Goal: Task Accomplishment & Management: Manage account settings

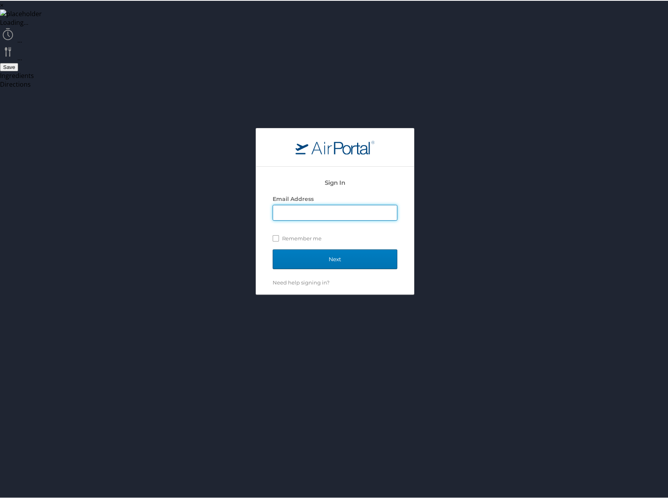
click at [324, 205] on input "Email Address" at bounding box center [335, 212] width 124 height 15
type input "[PERSON_NAME][EMAIL_ADDRESS][PERSON_NAME][DOMAIN_NAME]"
click at [303, 249] on input "Next" at bounding box center [334, 259] width 125 height 20
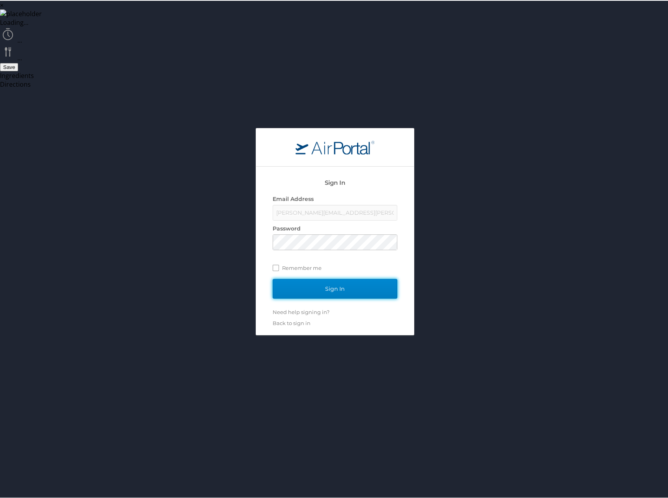
click at [350, 278] on input "Sign In" at bounding box center [334, 288] width 125 height 20
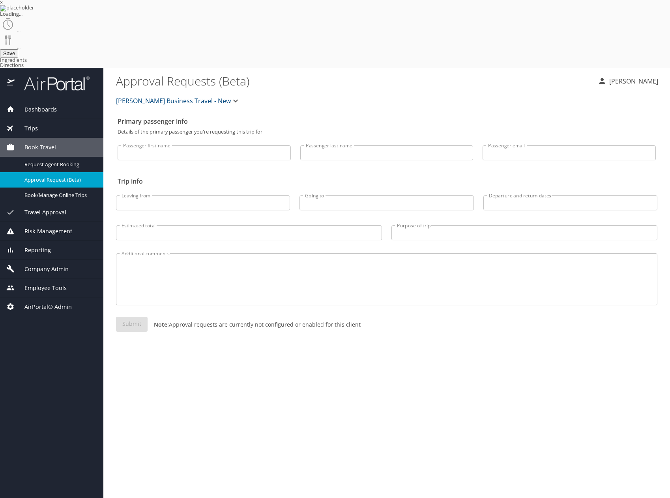
click at [52, 246] on div "Reporting" at bounding box center [51, 250] width 91 height 9
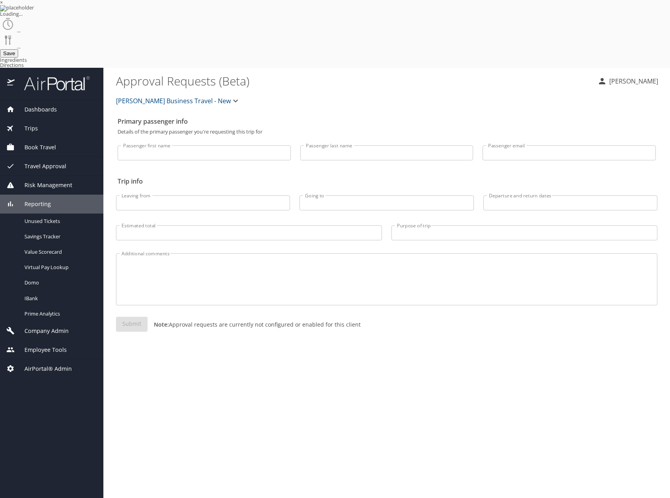
click at [65, 327] on span "Company Admin" at bounding box center [42, 331] width 54 height 9
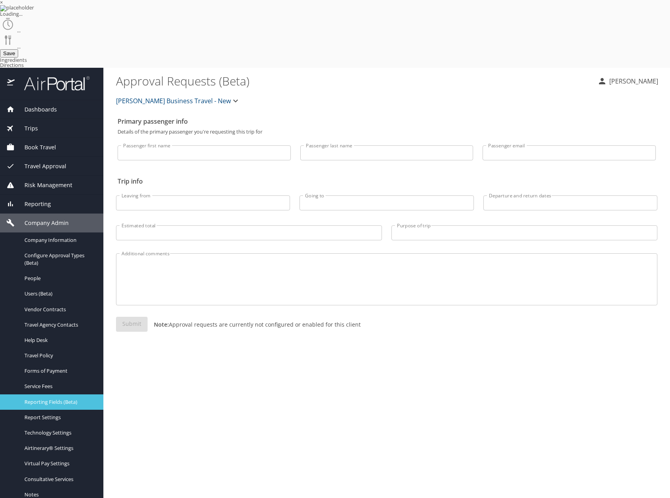
click at [72, 399] on span "Reporting Fields (Beta)" at bounding box center [58, 402] width 69 height 7
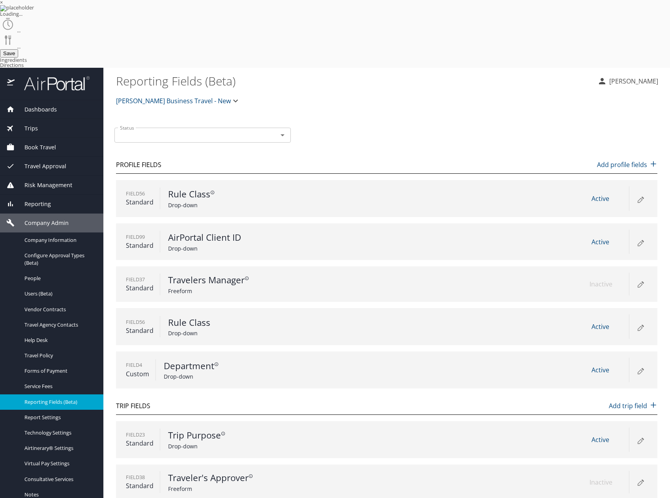
click at [637, 194] on icon at bounding box center [639, 198] width 9 height 9
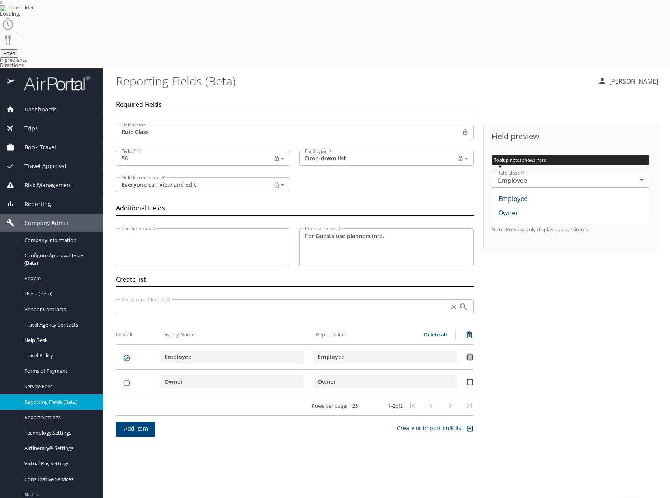
click at [469, 354] on input "secondary checkbox" at bounding box center [470, 358] width 8 height 8
checkbox input "false"
click at [130, 379] on input "list items" at bounding box center [126, 383] width 21 height 8
checkbox input "true"
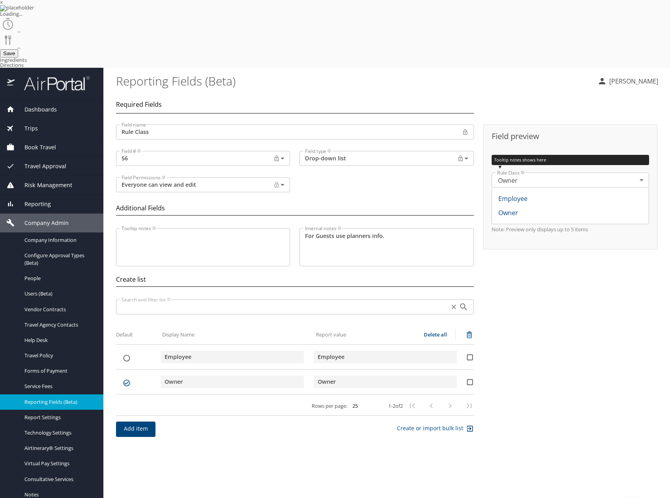
click at [125, 351] on tr "Employee Employee" at bounding box center [295, 360] width 358 height 19
click at [126, 355] on input "list items" at bounding box center [126, 359] width 21 height 8
checkbox input "true"
click at [46, 414] on span "Report Settings" at bounding box center [58, 417] width 69 height 7
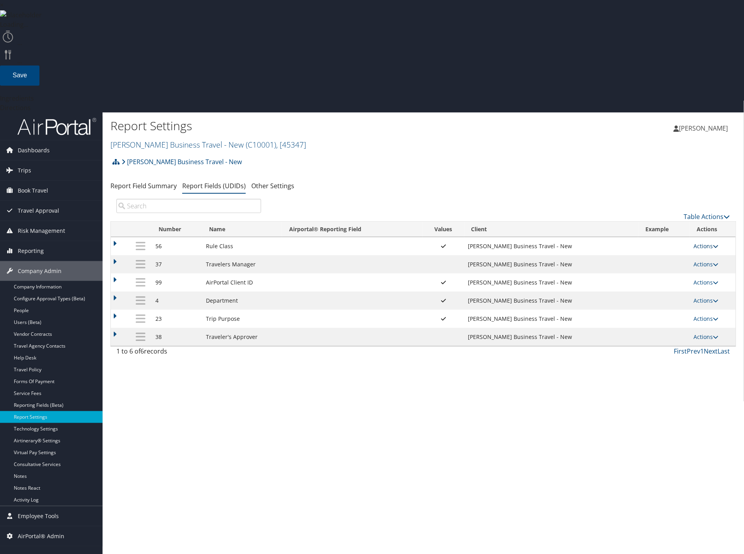
click at [712, 242] on link "Actions" at bounding box center [705, 245] width 25 height 7
click at [654, 278] on link "Edit" at bounding box center [675, 284] width 85 height 13
select select "both"
select select "profiled"
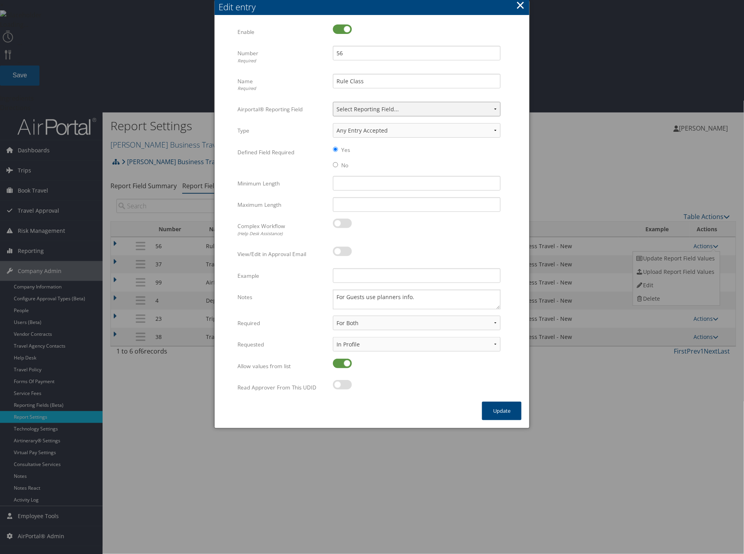
click at [432, 110] on select "Select Reporting Field... Authorization Billable Client Cost Center Department …" at bounding box center [417, 109] width 168 height 15
click at [408, 129] on select "Any Entry Accepted Alphanumeric Numeric Currency Alpha" at bounding box center [417, 130] width 168 height 15
click at [520, 7] on button "×" at bounding box center [520, 5] width 9 height 16
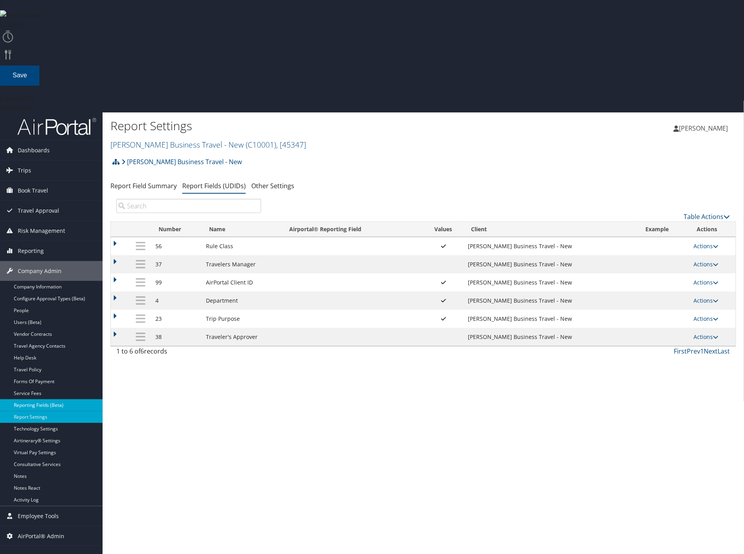
click at [43, 399] on link "Reporting Fields (Beta)" at bounding box center [51, 405] width 103 height 12
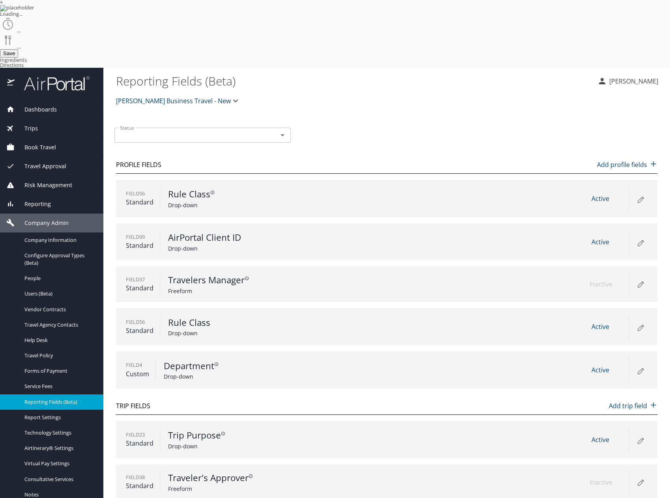
click at [641, 238] on icon at bounding box center [639, 242] width 9 height 9
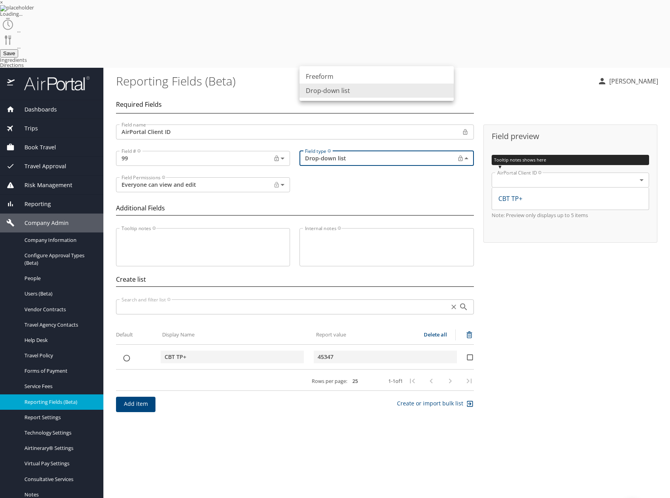
click at [388, 93] on body "× Loading... ... ... Save Ingredients Directions Dashboards AirPortal 360™ Mana…" at bounding box center [335, 249] width 670 height 498
click at [387, 77] on li "Freeform" at bounding box center [376, 76] width 154 height 14
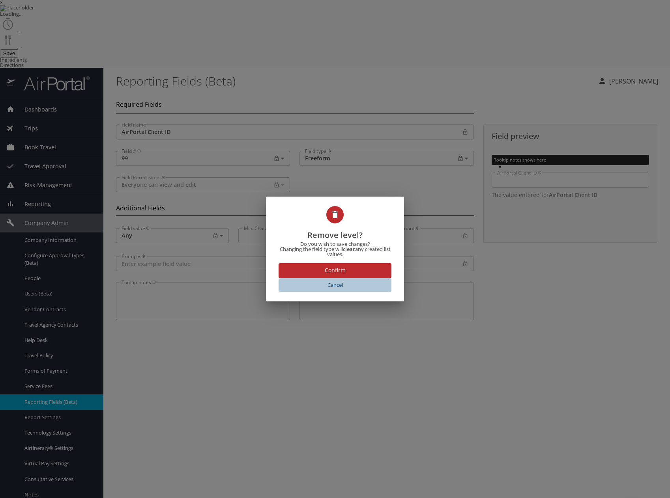
click at [336, 284] on span "Cancel" at bounding box center [335, 285] width 106 height 9
type input "Dropdown list"
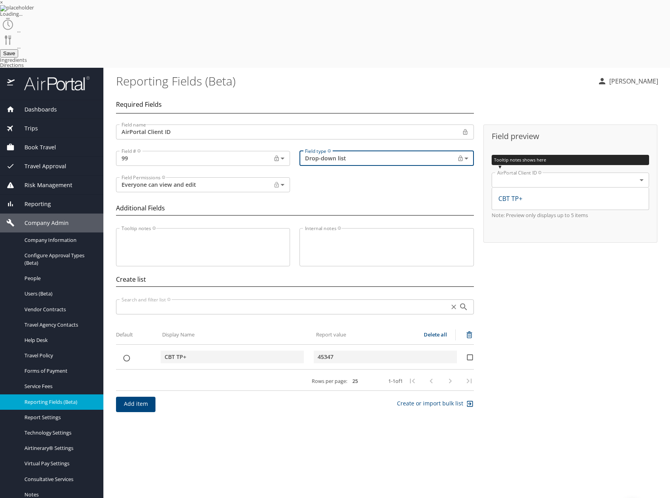
click at [468, 354] on input "secondary checkbox" at bounding box center [470, 358] width 8 height 8
checkbox input "false"
click at [143, 399] on span "Add item" at bounding box center [135, 404] width 27 height 10
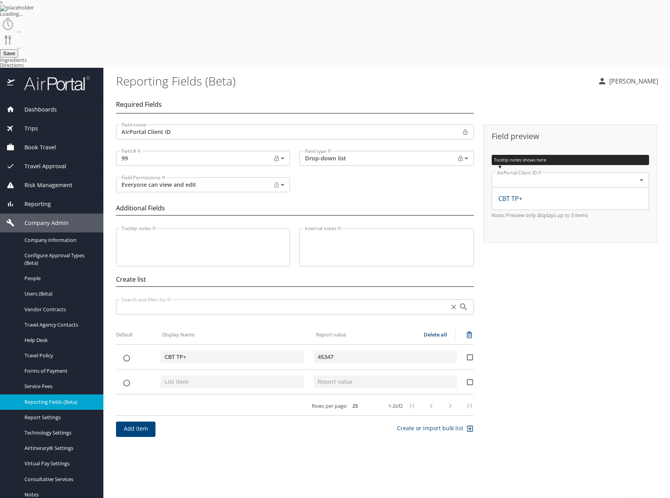
click at [472, 379] on input "secondary checkbox" at bounding box center [470, 383] width 8 height 8
checkbox input "true"
click at [468, 330] on icon "list items" at bounding box center [468, 334] width 9 height 9
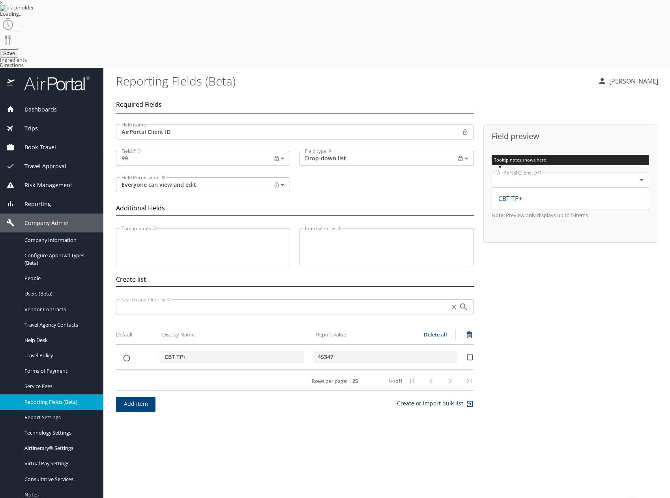
click at [133, 399] on span "Add item" at bounding box center [135, 404] width 27 height 10
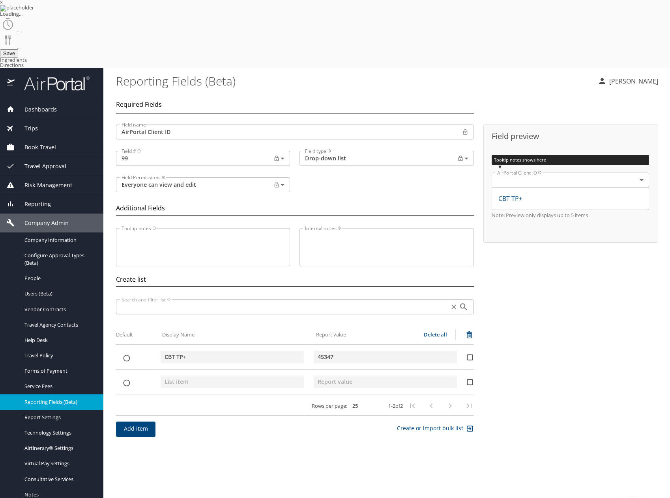
click at [125, 379] on input "list items" at bounding box center [126, 383] width 21 height 8
checkbox input "false"
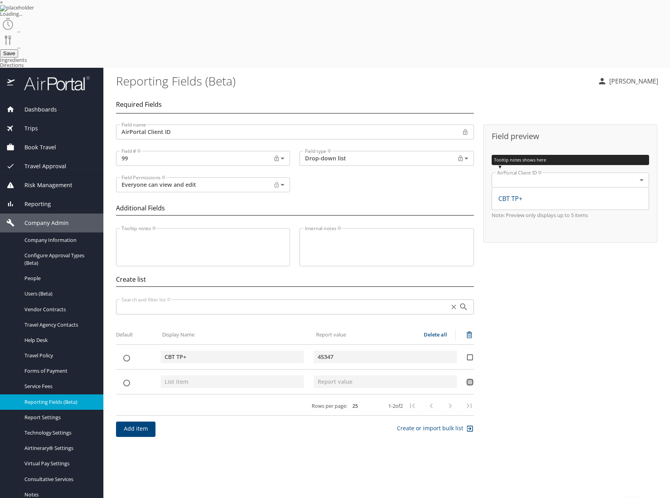
drag, startPoint x: 468, startPoint y: 314, endPoint x: 471, endPoint y: 265, distance: 48.6
click at [468, 379] on input "secondary checkbox" at bounding box center [470, 383] width 8 height 8
checkbox input "true"
click at [470, 333] on icon "list items" at bounding box center [469, 333] width 6 height 0
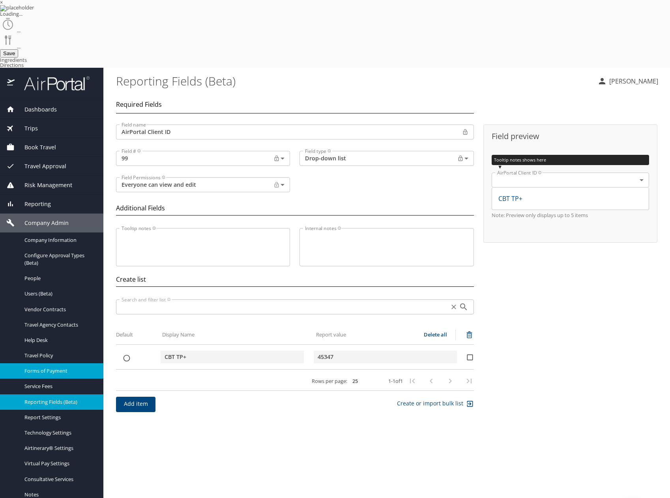
click at [34, 368] on span "Forms of Payment" at bounding box center [58, 371] width 69 height 7
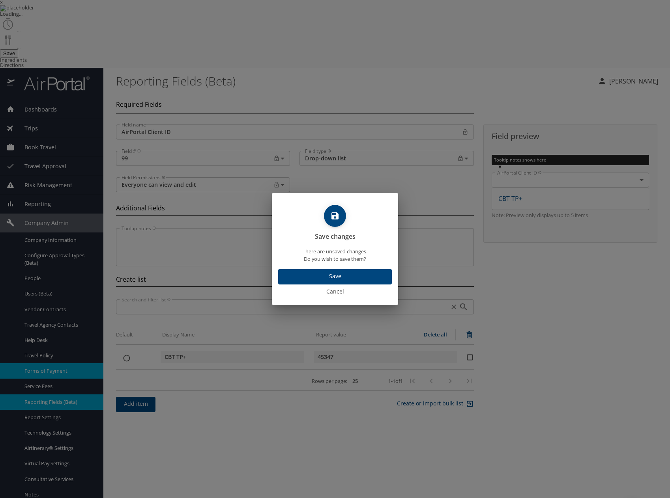
click at [346, 289] on span "Cancel" at bounding box center [335, 292] width 120 height 10
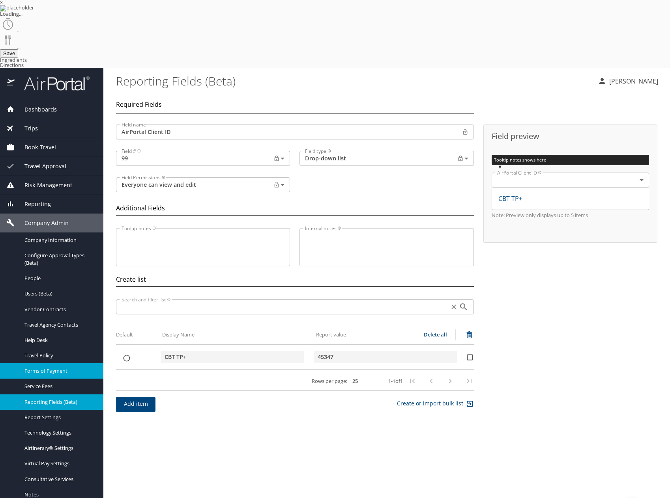
click at [454, 303] on icon "button" at bounding box center [454, 307] width 8 height 8
click at [452, 305] on icon "button" at bounding box center [453, 307] width 5 height 5
click at [463, 302] on icon "search" at bounding box center [463, 306] width 9 height 9
click at [66, 399] on span "Reporting Fields (Beta)" at bounding box center [58, 402] width 69 height 7
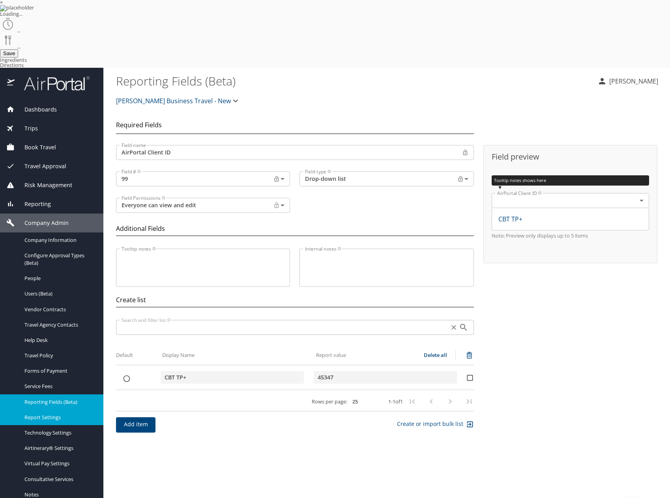
click at [71, 414] on span "Report Settings" at bounding box center [58, 417] width 69 height 7
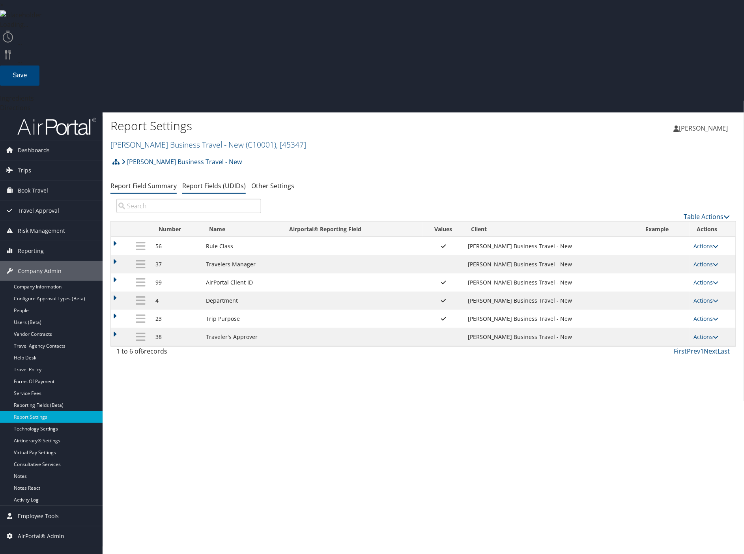
click at [153, 181] on link "Report Field Summary" at bounding box center [143, 185] width 66 height 9
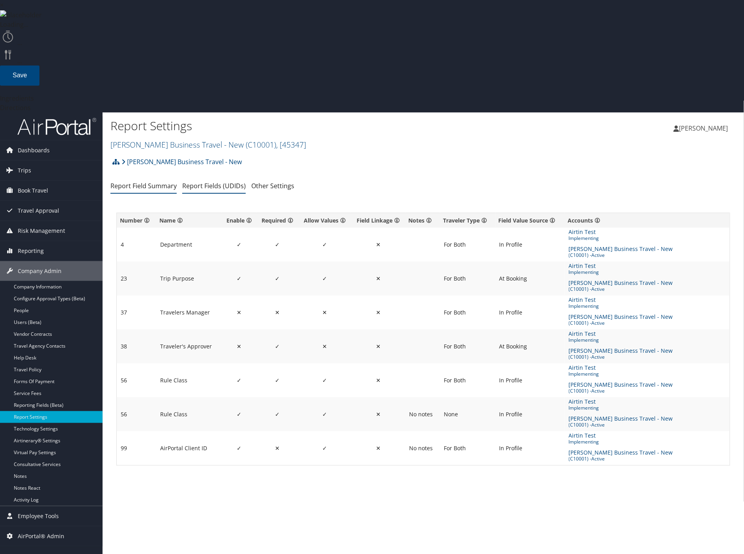
click at [205, 181] on link "Report Fields (UDIDs)" at bounding box center [213, 185] width 63 height 9
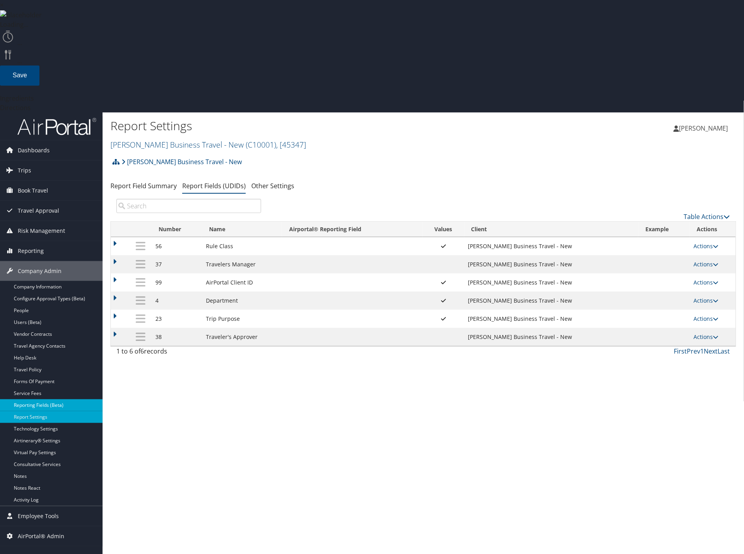
click at [54, 399] on link "Reporting Fields (Beta)" at bounding box center [51, 405] width 103 height 12
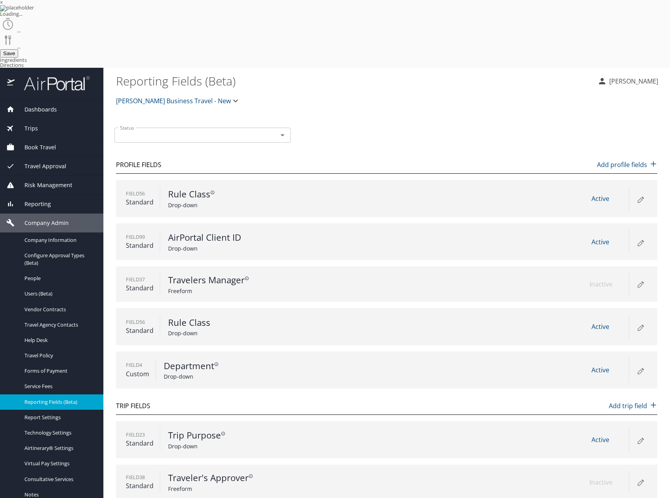
click at [627, 401] on p "Add trip field" at bounding box center [632, 405] width 49 height 9
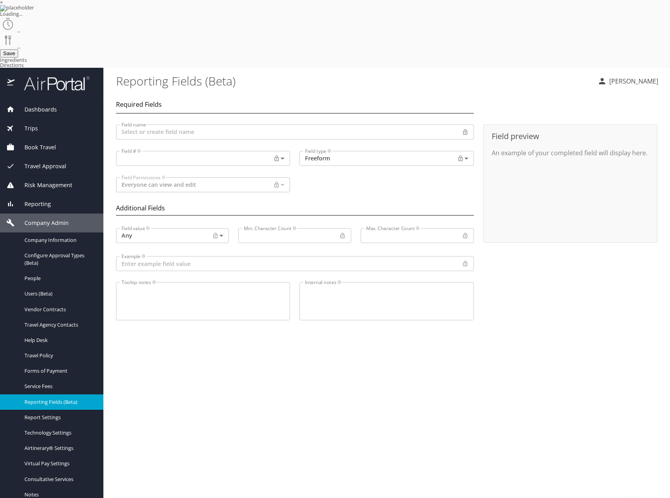
click at [192, 170] on body "× Loading... ... ... Save Ingredients Directions Dashboards AirPortal 360™ Mana…" at bounding box center [335, 249] width 670 height 498
click at [238, 187] on div at bounding box center [335, 249] width 670 height 498
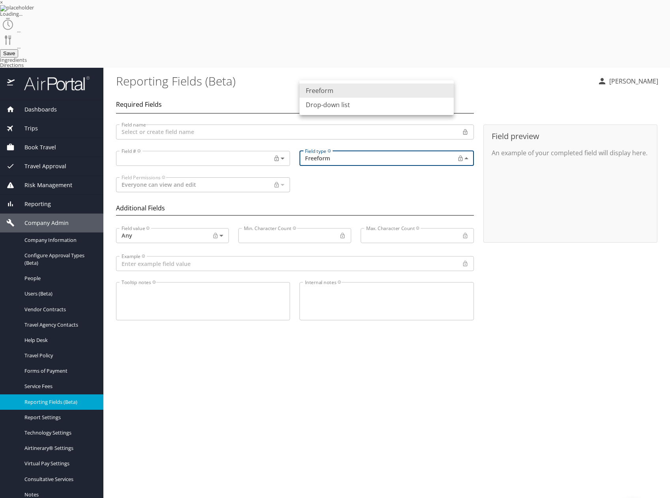
click at [334, 91] on body "× Loading... ... ... Save Ingredients Directions Dashboards AirPortal 360™ Mana…" at bounding box center [335, 249] width 670 height 498
click at [330, 103] on li "Drop-down list" at bounding box center [376, 105] width 154 height 14
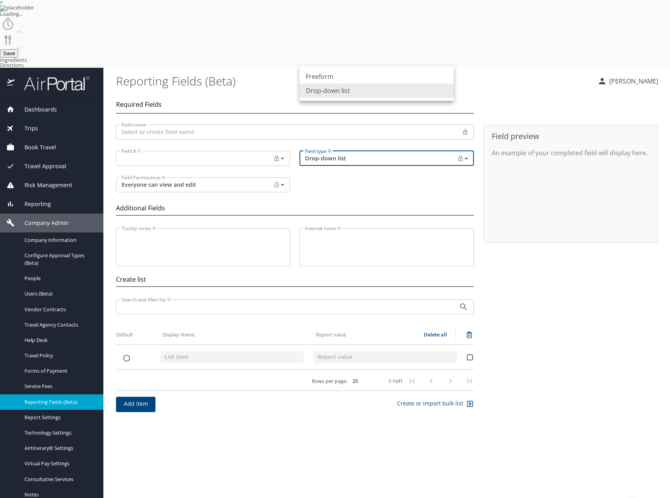
click at [340, 90] on body "× Loading... ... ... Save Ingredients Directions Dashboards AirPortal 360™ Mana…" at bounding box center [335, 249] width 670 height 498
click at [342, 77] on li "Freeform" at bounding box center [376, 76] width 154 height 14
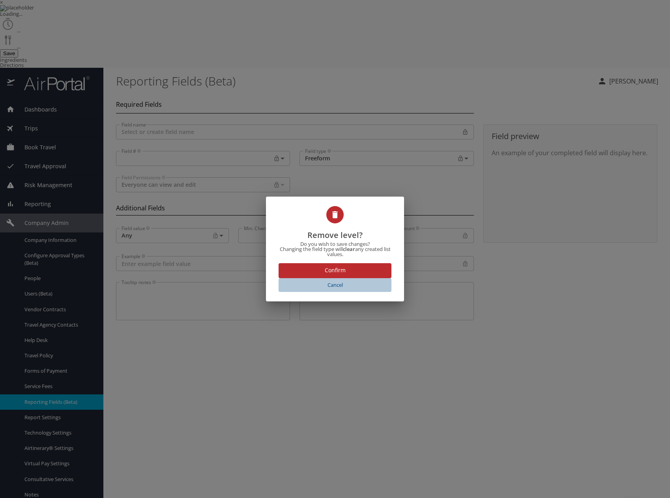
click at [341, 286] on span "Cancel" at bounding box center [335, 285] width 106 height 9
type input "Dropdown list"
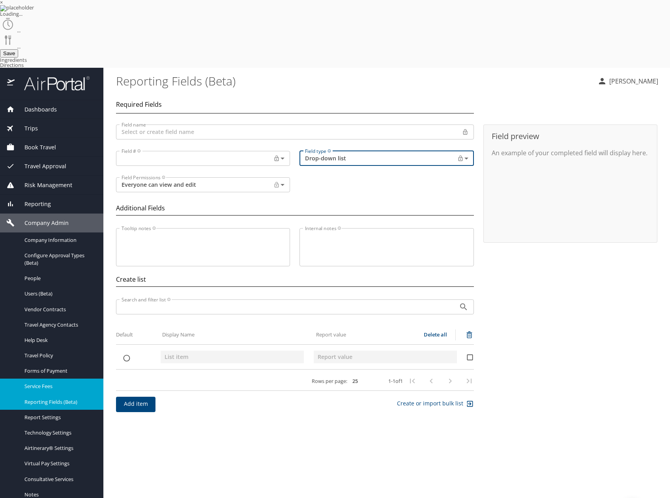
click at [57, 383] on span "Service Fees" at bounding box center [58, 386] width 69 height 7
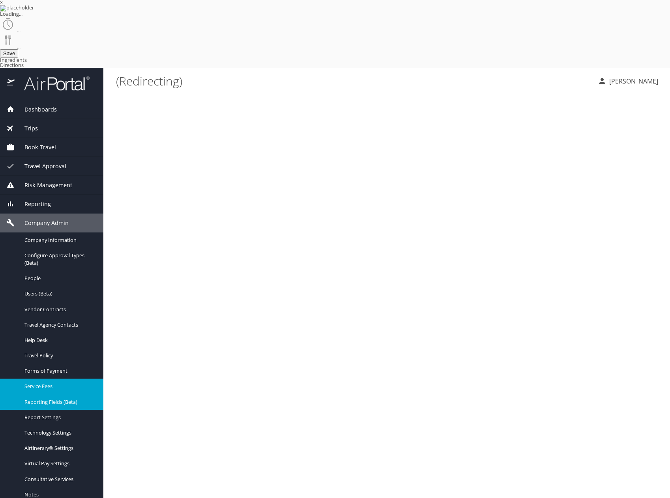
click at [52, 399] on span "Reporting Fields (Beta)" at bounding box center [58, 402] width 69 height 7
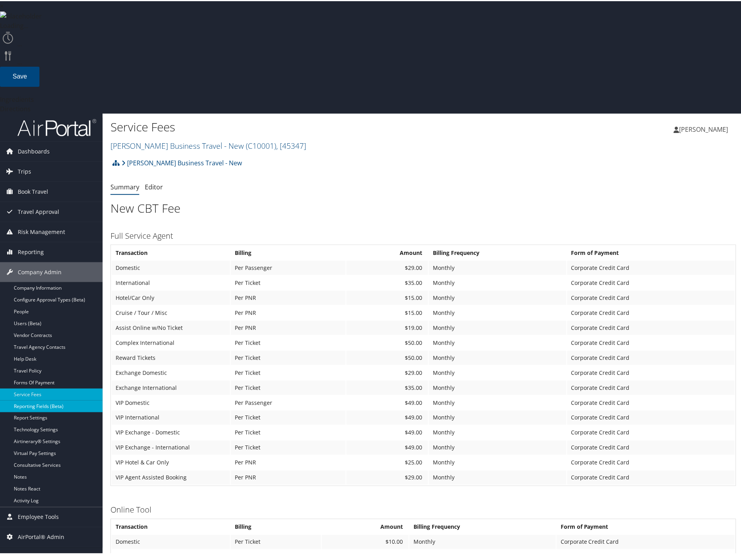
click at [52, 399] on link "Reporting Fields (Beta)" at bounding box center [51, 405] width 103 height 12
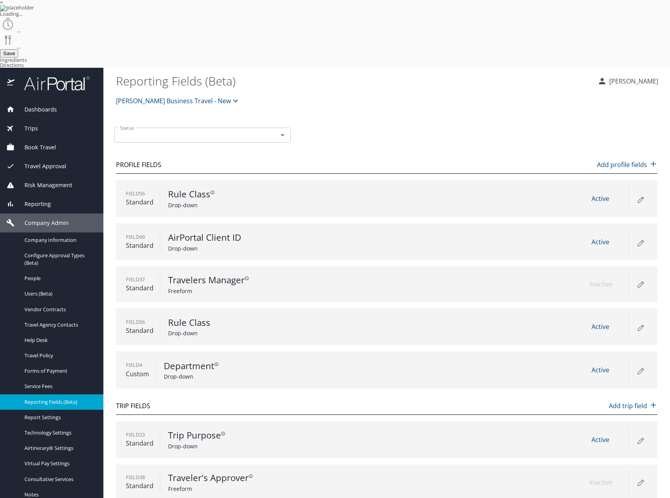
click at [640, 401] on p "Add trip field" at bounding box center [632, 405] width 49 height 9
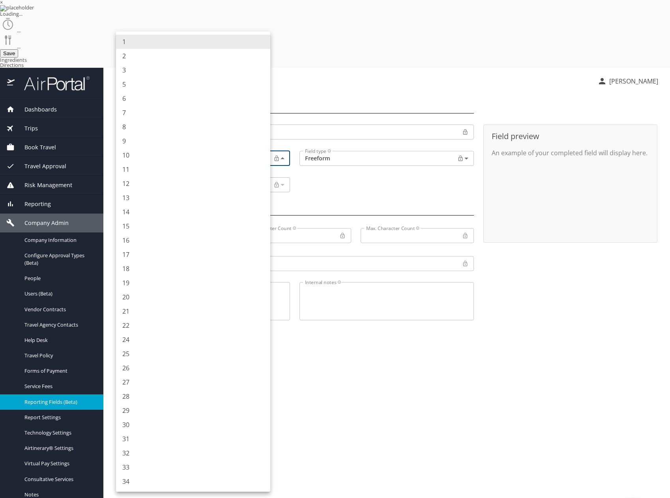
click at [192, 91] on body "× Loading... ... ... Save Ingredients Directions Dashboards AirPortal 360™ Mana…" at bounding box center [335, 249] width 670 height 498
click at [373, 118] on div at bounding box center [335, 249] width 670 height 498
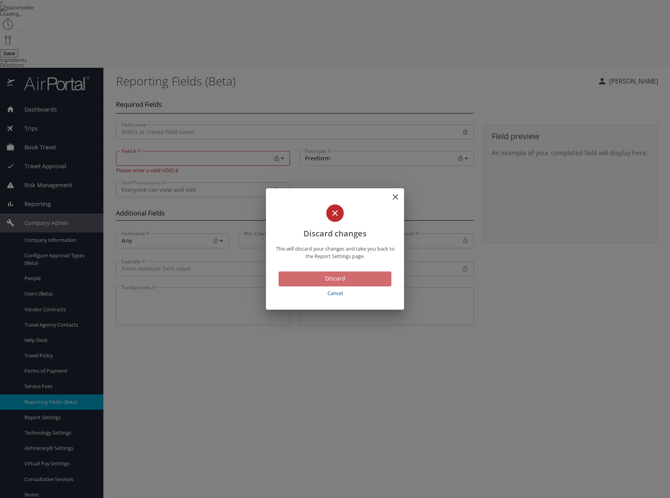
click at [321, 278] on span "Discard" at bounding box center [335, 279] width 100 height 10
